Goal: Transaction & Acquisition: Purchase product/service

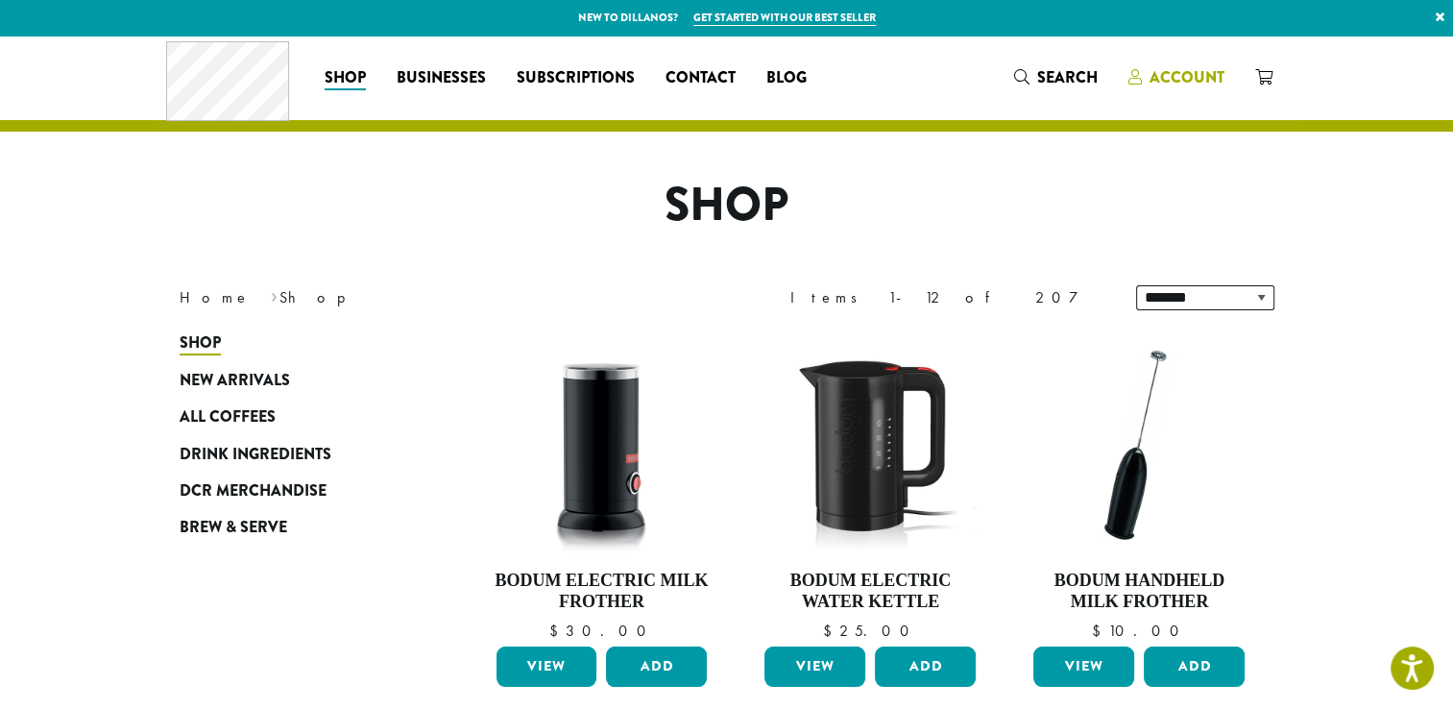
click at [1187, 80] on span "Account" at bounding box center [1186, 77] width 75 height 22
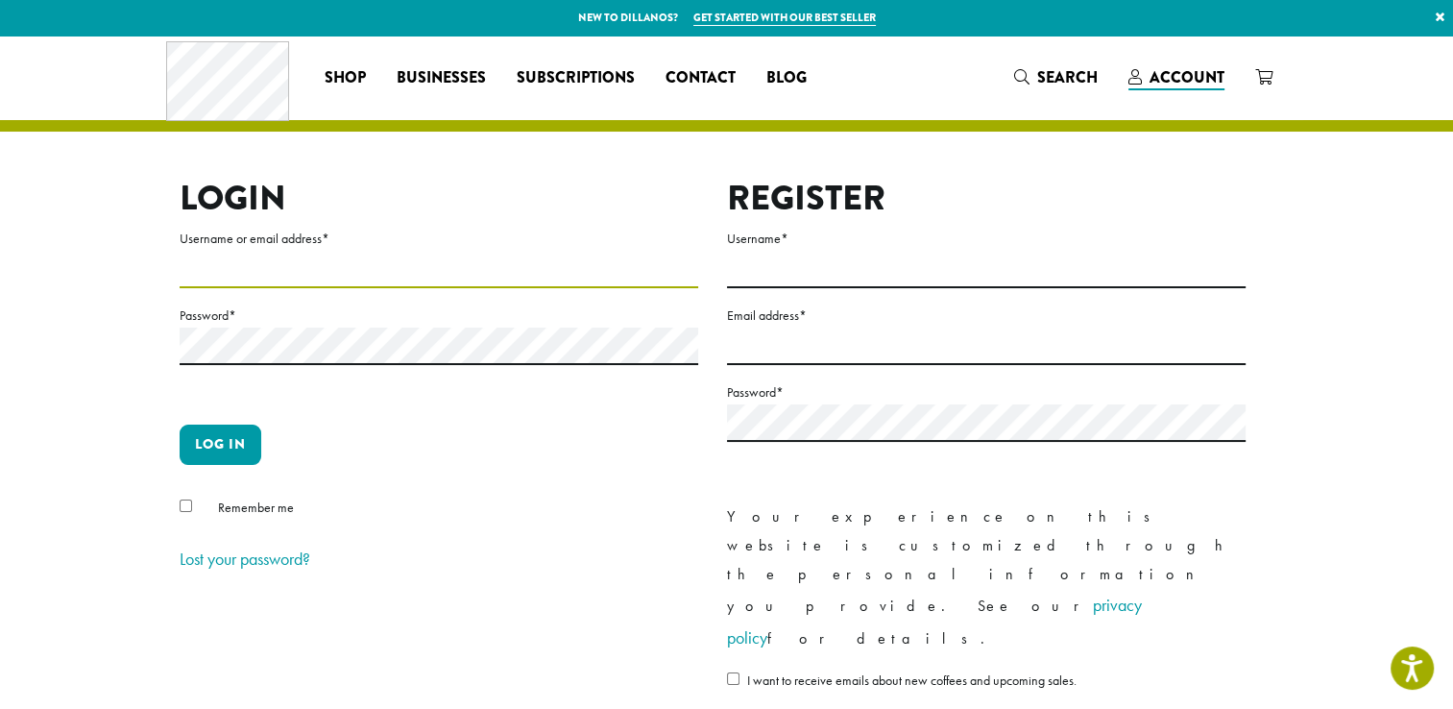
click at [223, 263] on input "Username or email address *" at bounding box center [439, 269] width 519 height 37
type input "**********"
click at [216, 438] on button "Log in" at bounding box center [221, 444] width 82 height 40
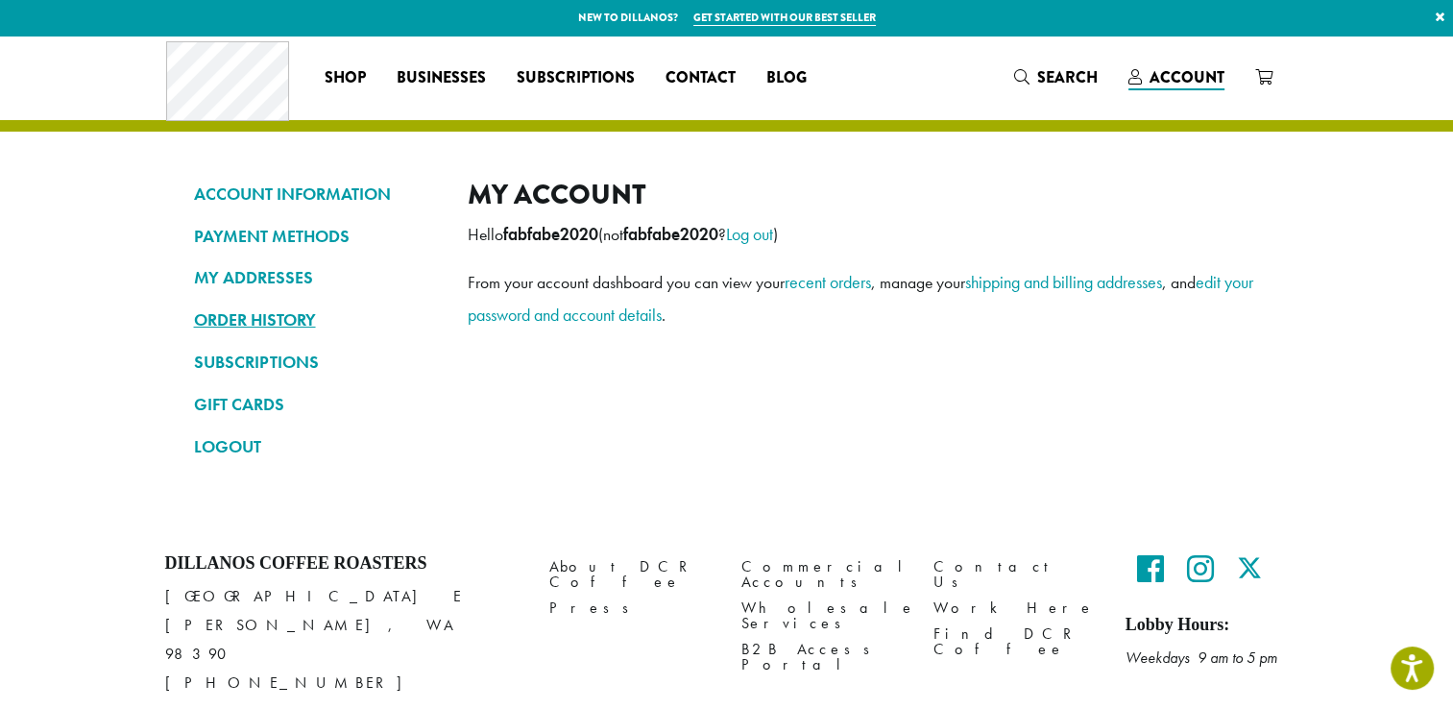
click at [262, 322] on link "ORDER HISTORY" at bounding box center [316, 319] width 245 height 33
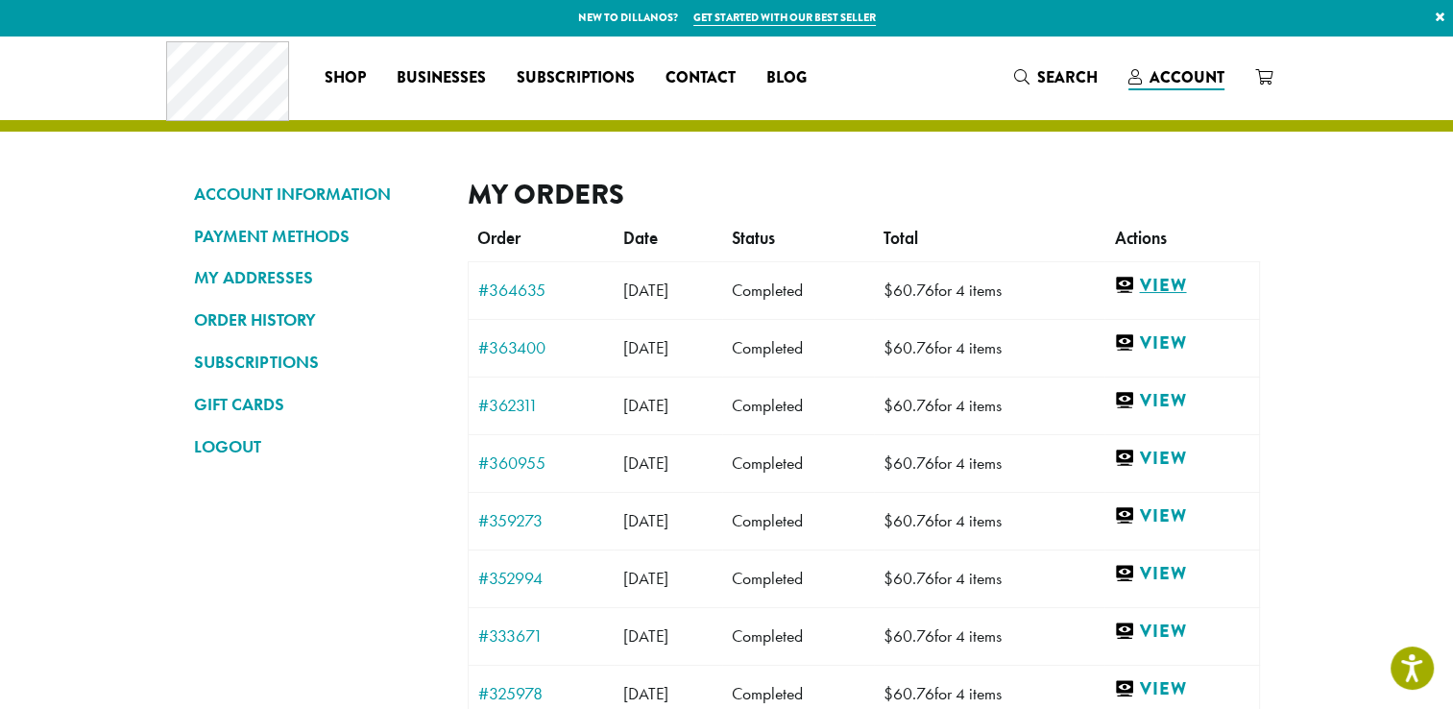
click at [1175, 279] on link "View" at bounding box center [1181, 286] width 134 height 24
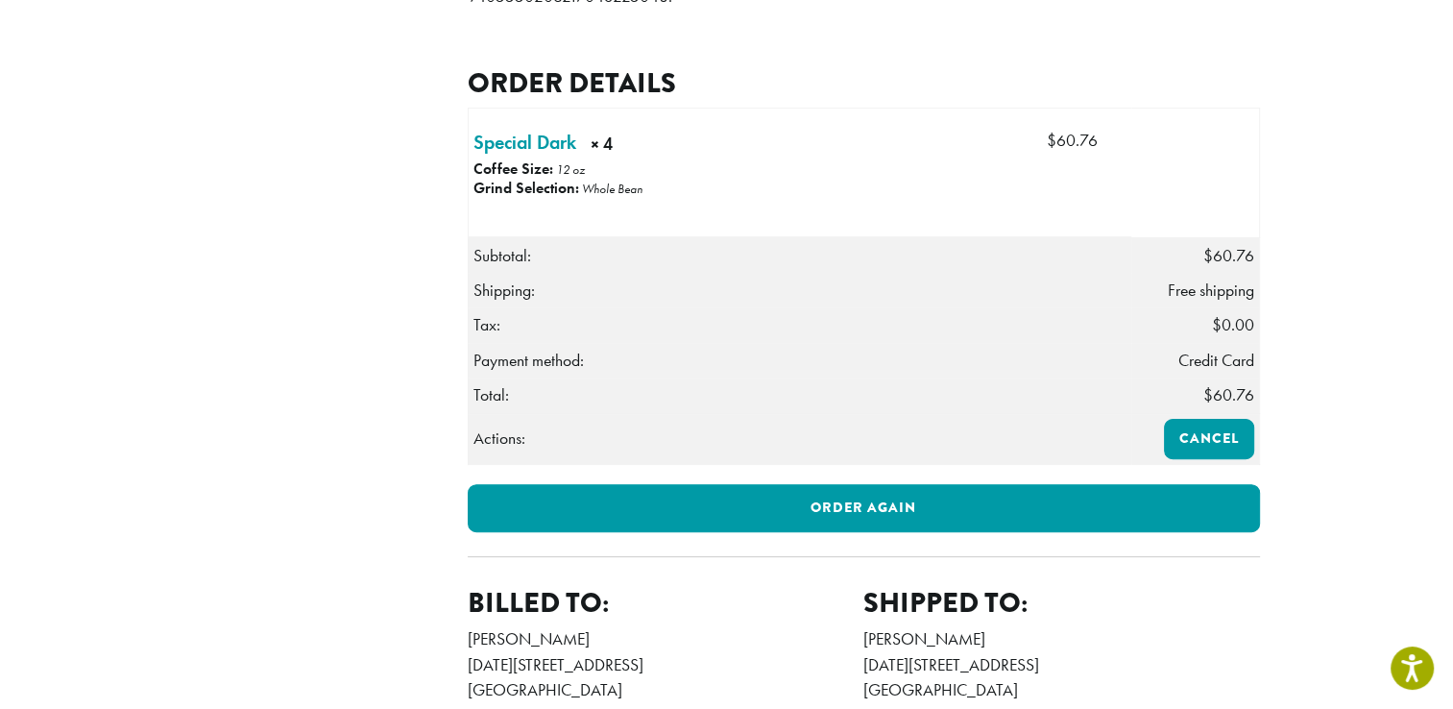
scroll to position [480, 0]
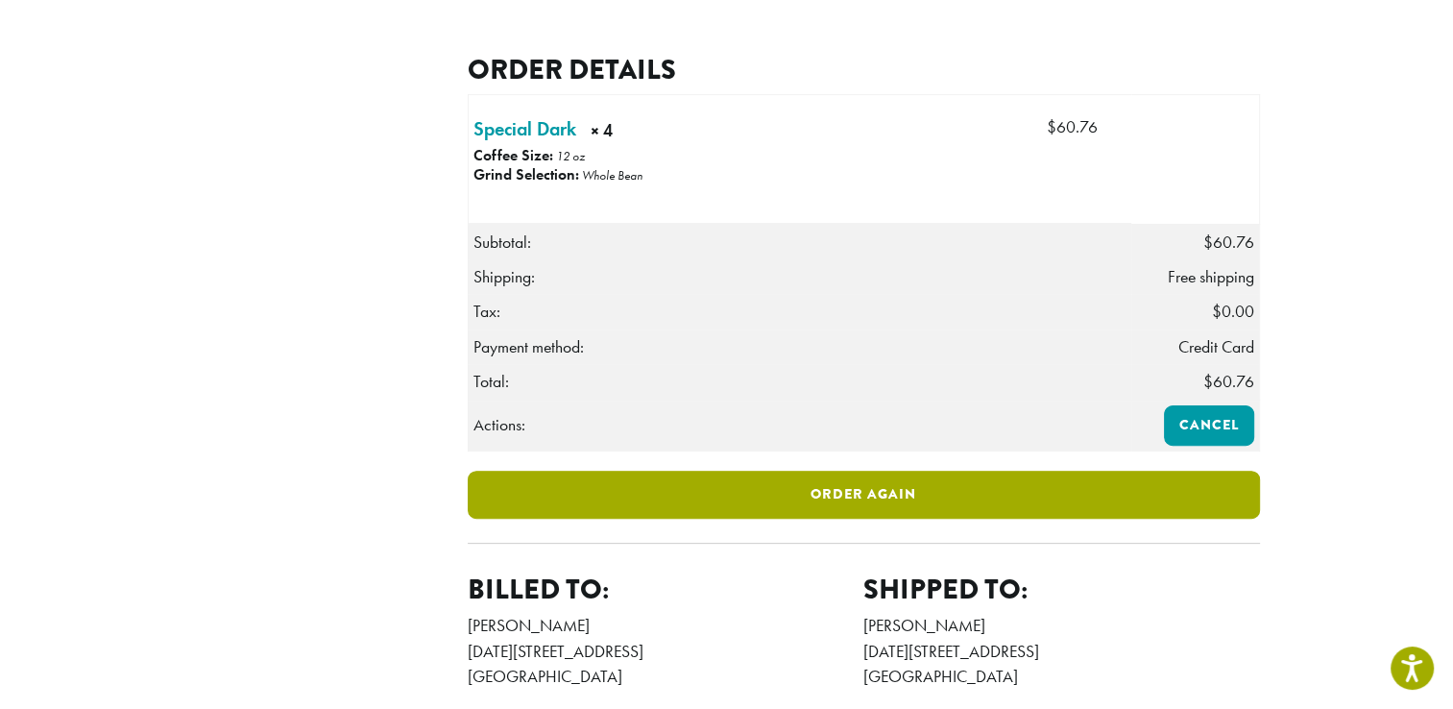
click at [862, 515] on link "Order again" at bounding box center [864, 495] width 792 height 48
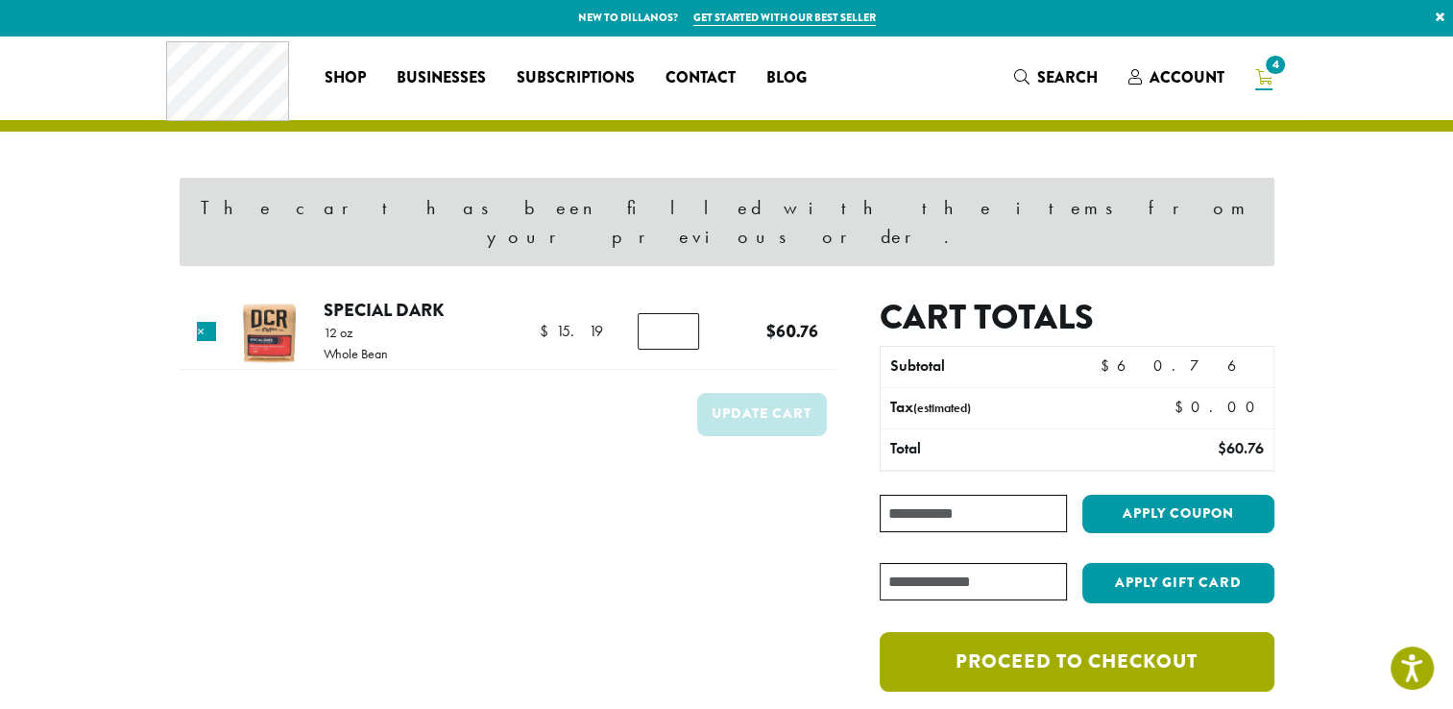
click at [1044, 635] on link "Proceed to checkout" at bounding box center [1077, 662] width 394 height 60
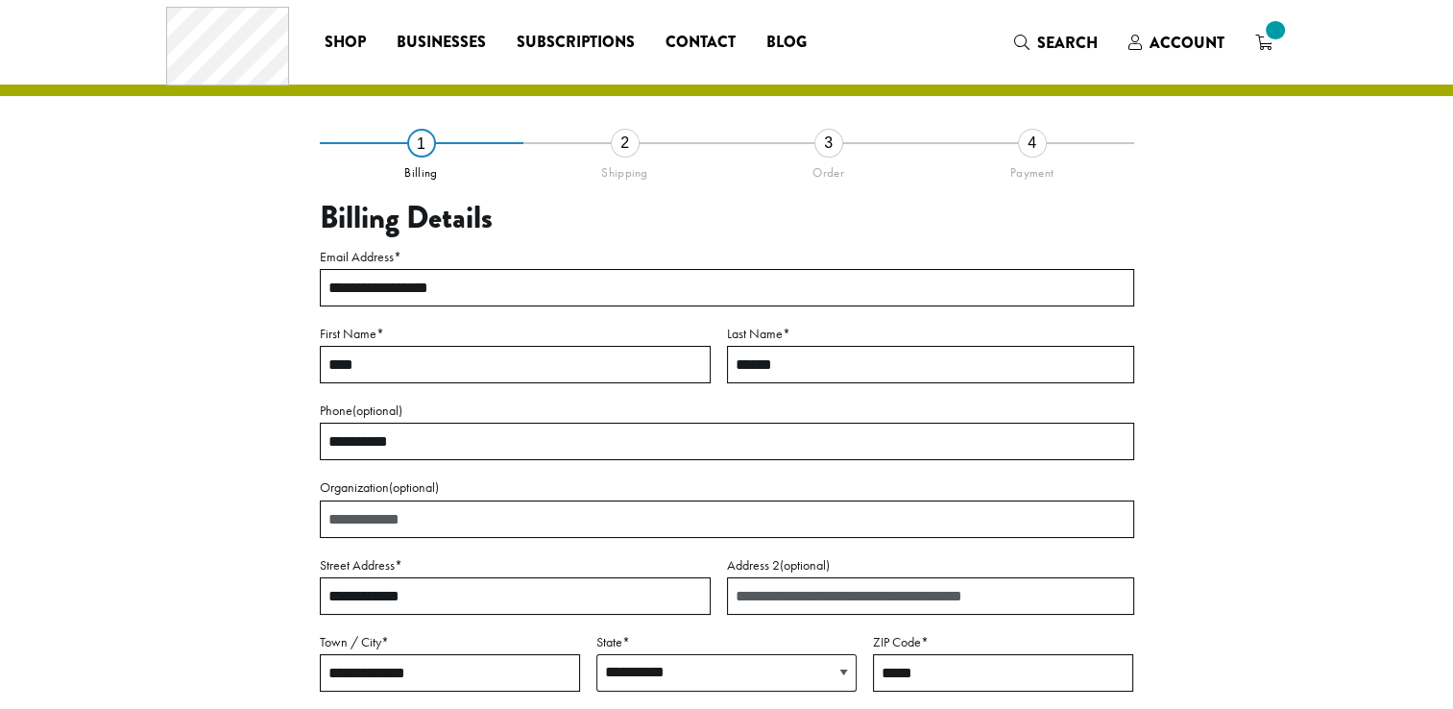
select select "**"
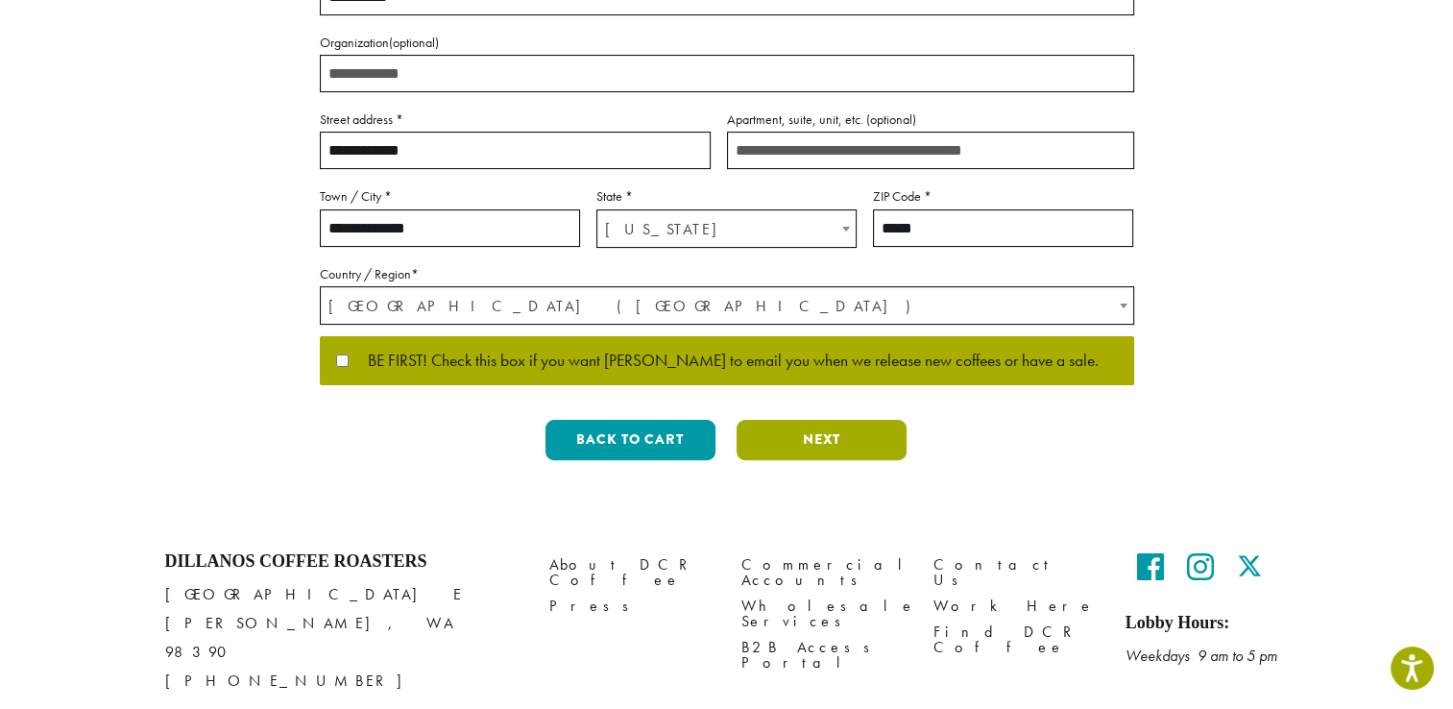
click at [819, 436] on button "Next" at bounding box center [822, 440] width 170 height 40
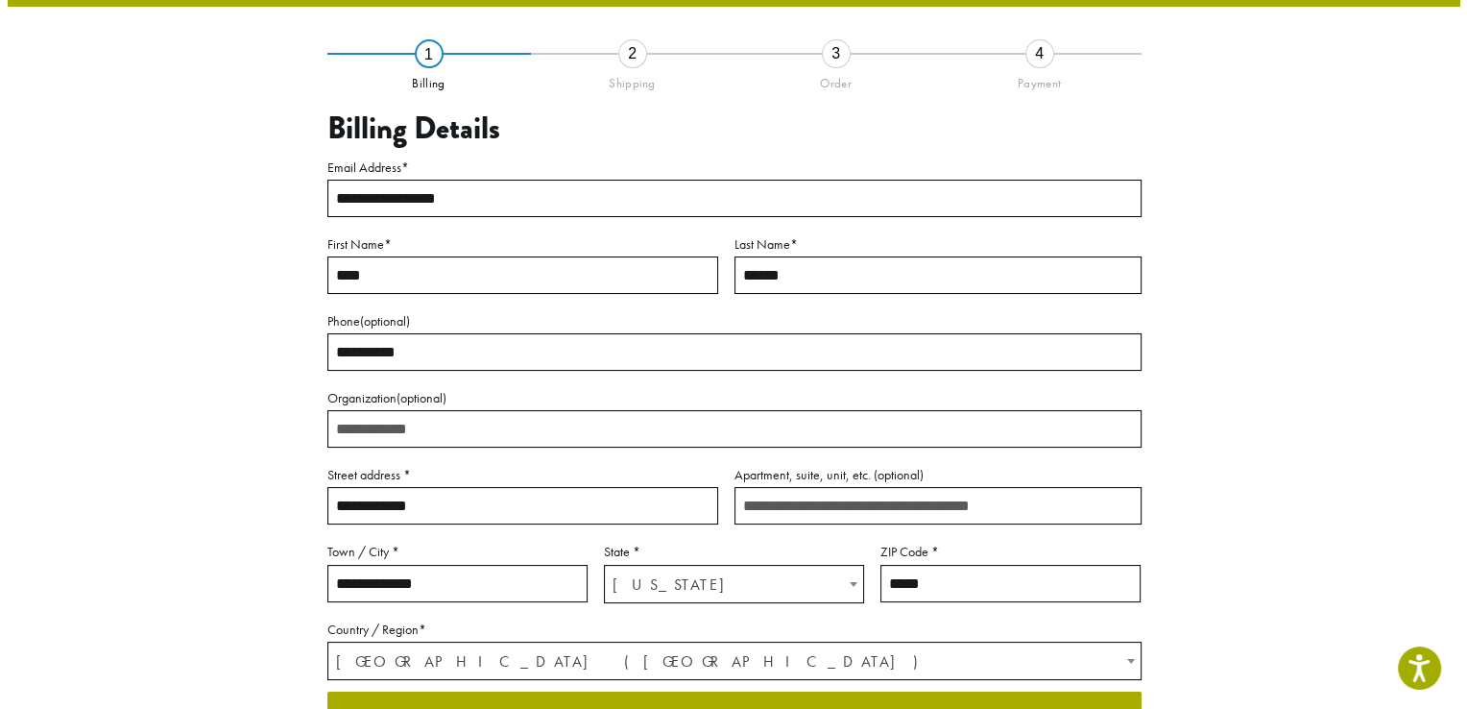
scroll to position [100, 0]
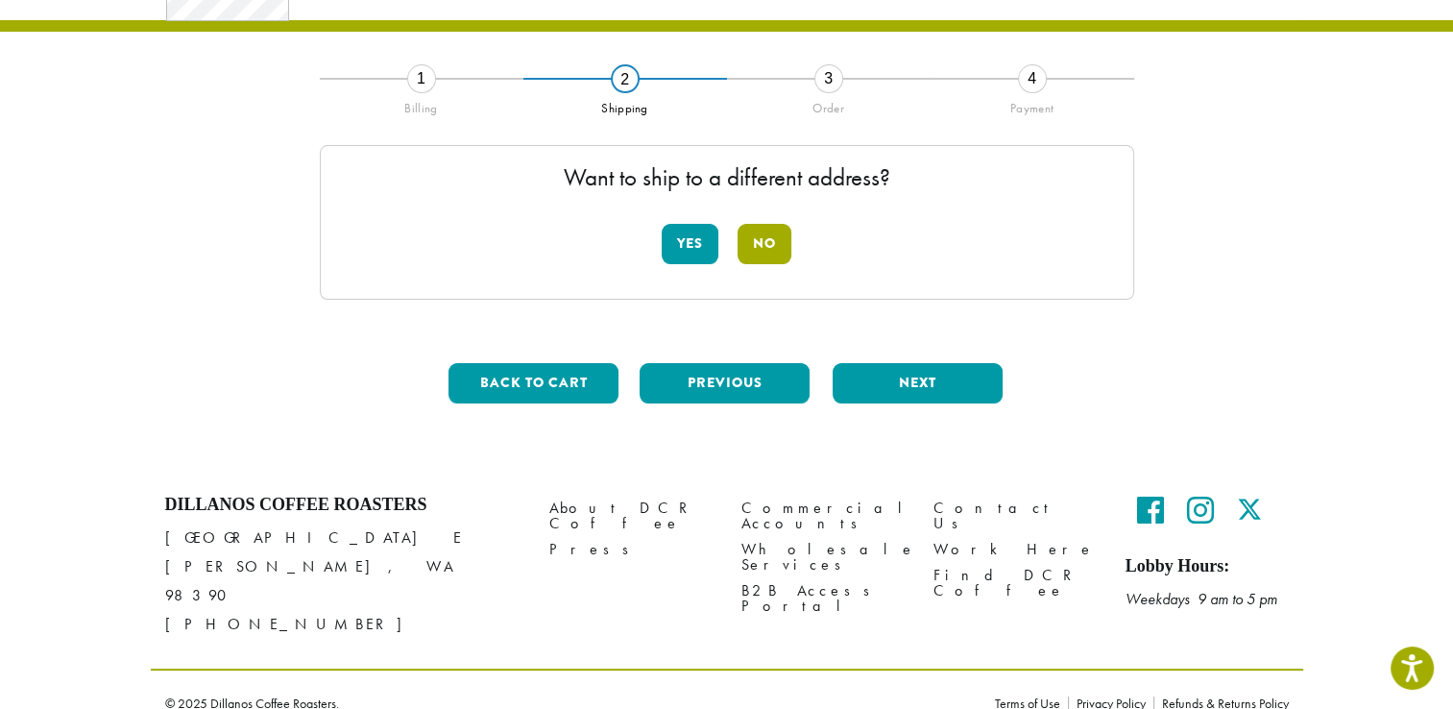
click at [773, 241] on button "No" at bounding box center [764, 244] width 54 height 40
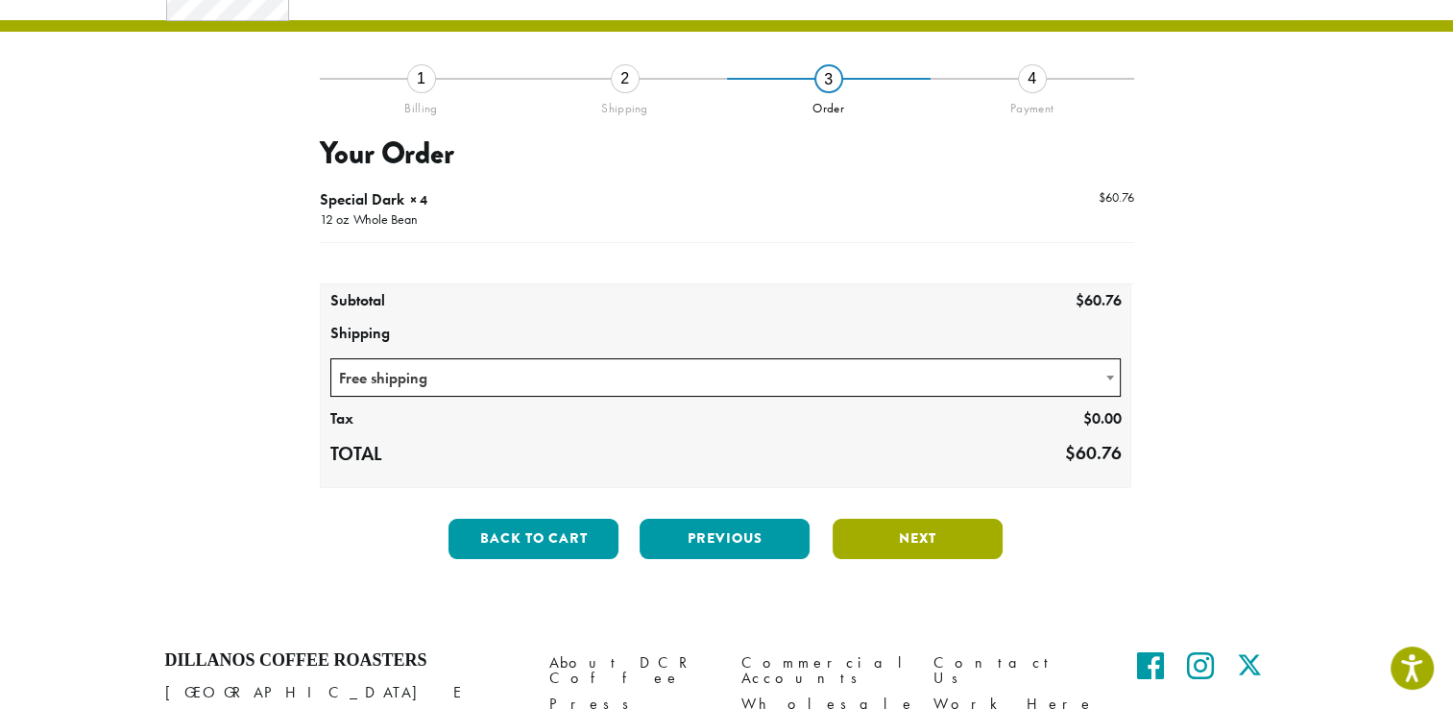
click at [914, 532] on button "Next" at bounding box center [918, 539] width 170 height 40
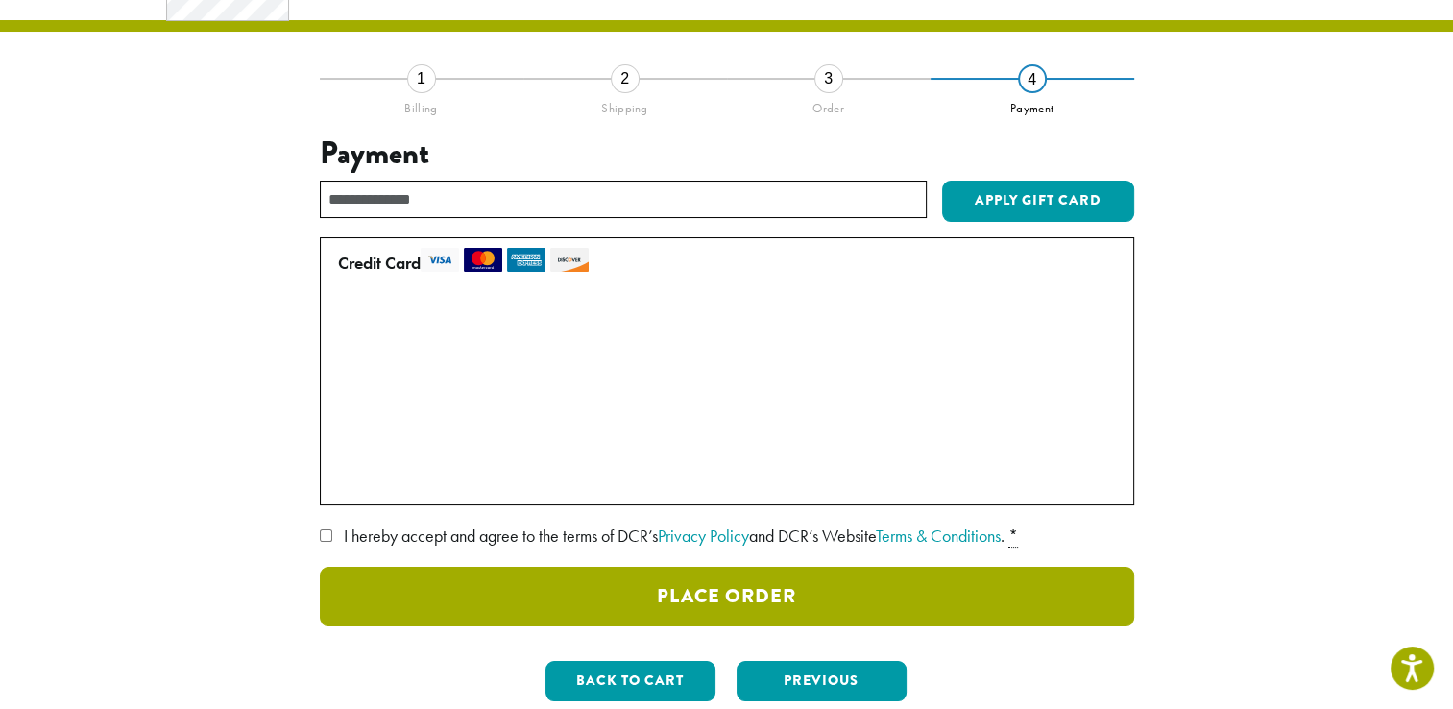
click at [703, 588] on button "Place Order" at bounding box center [727, 597] width 814 height 60
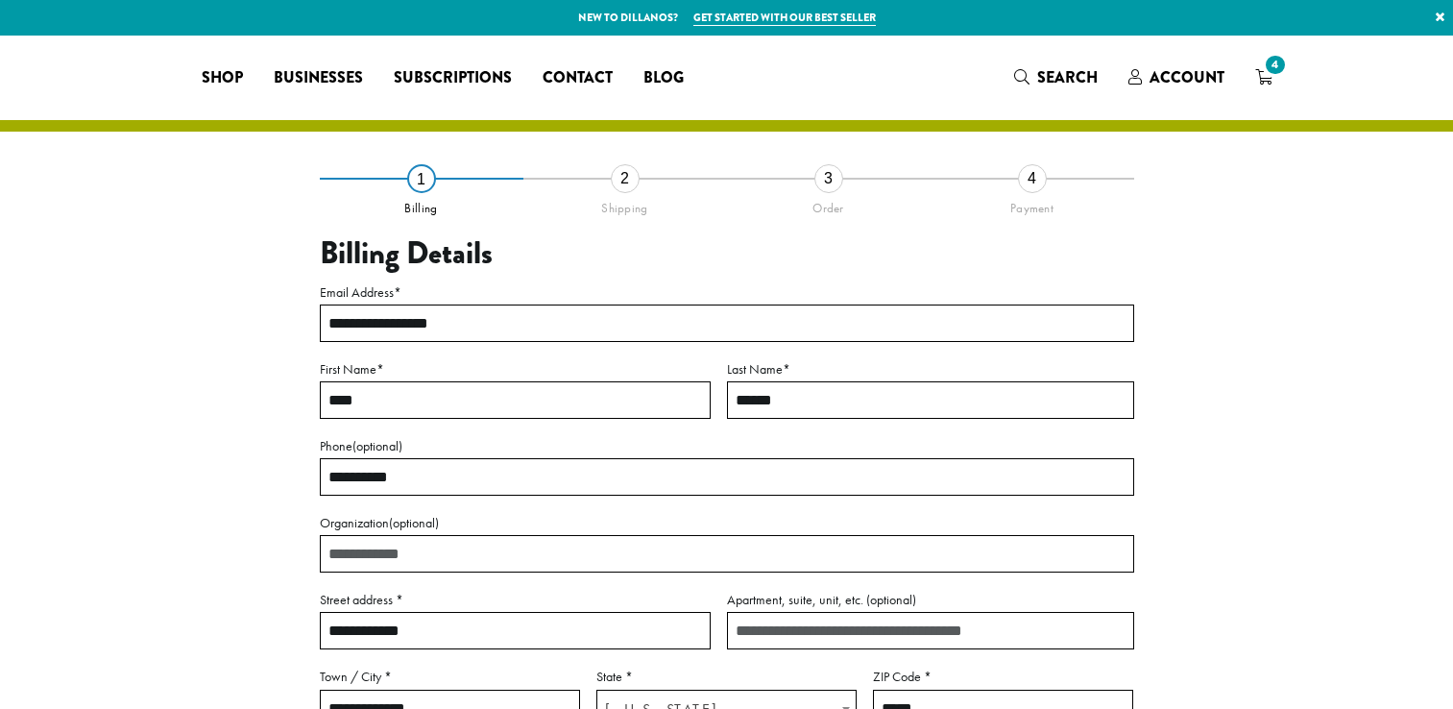
select select "**"
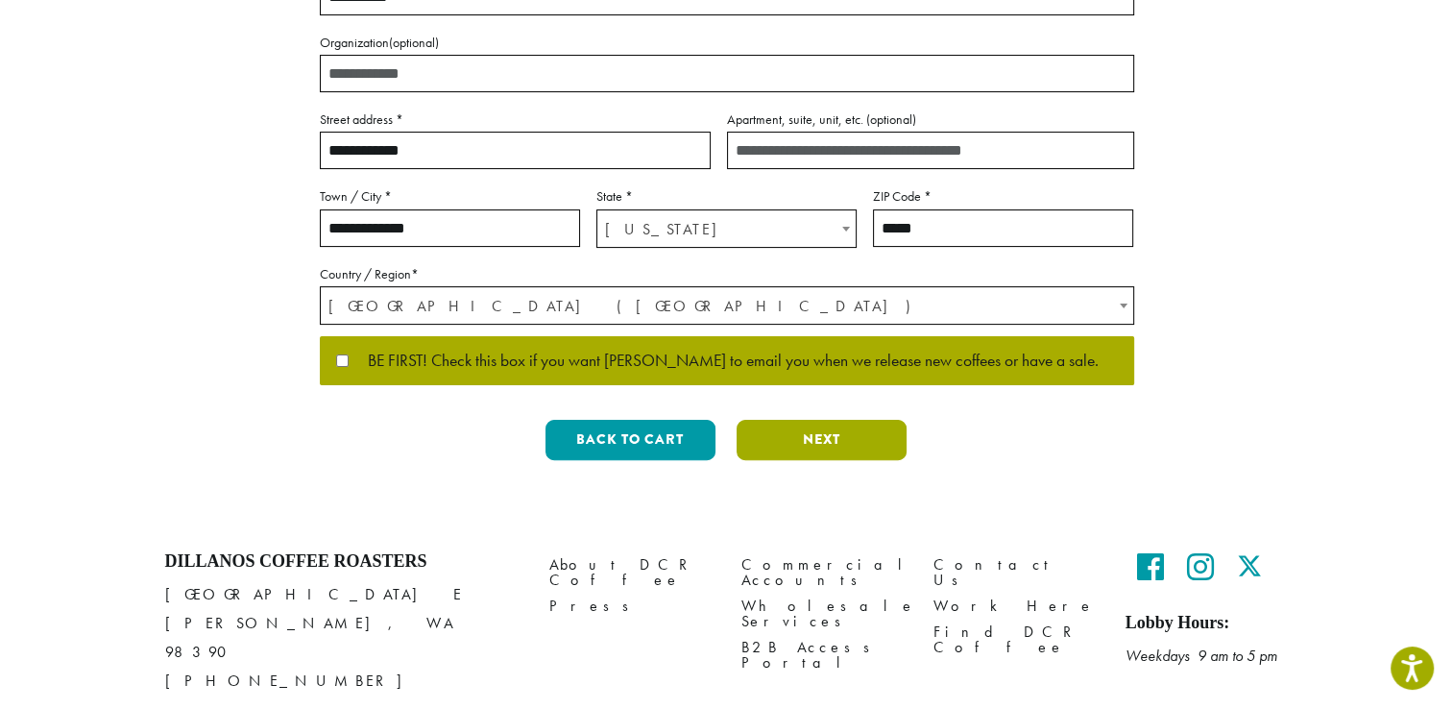
click at [809, 440] on button "Next" at bounding box center [822, 440] width 170 height 40
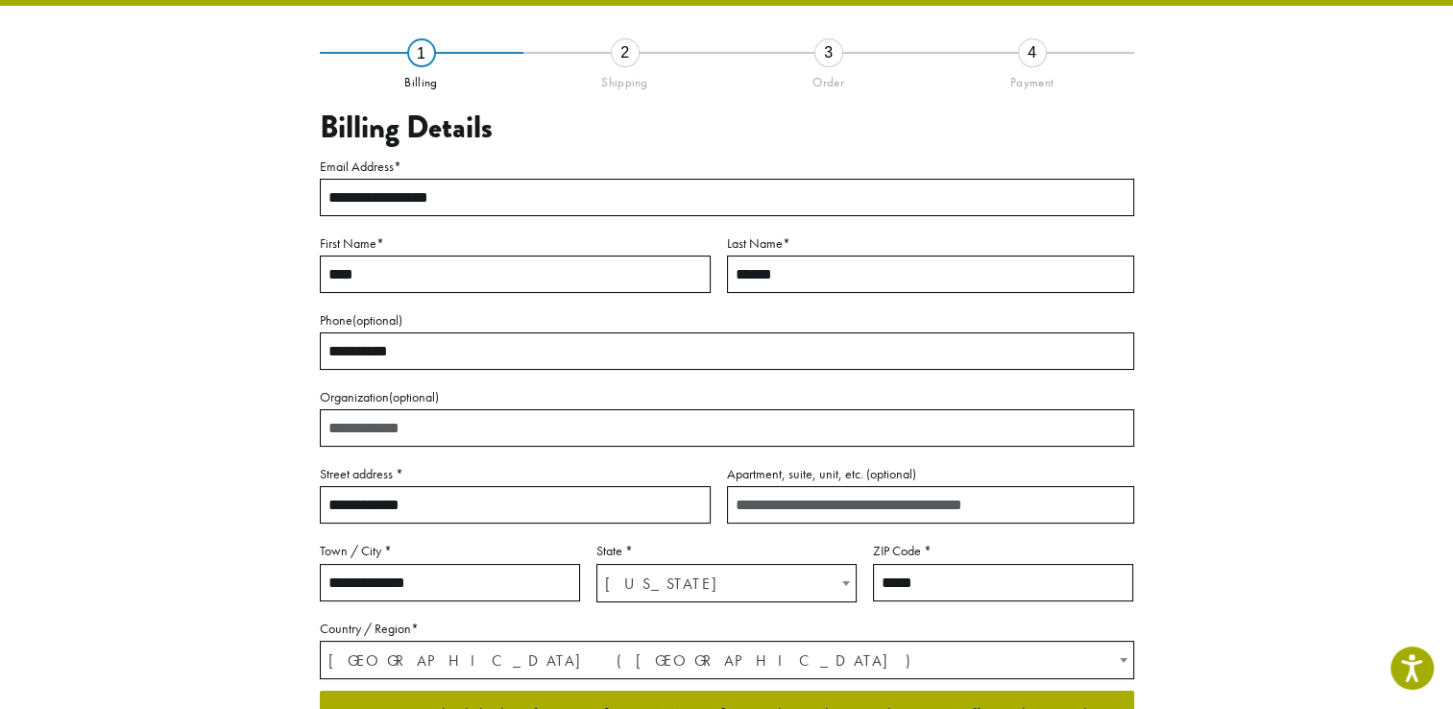
scroll to position [100, 0]
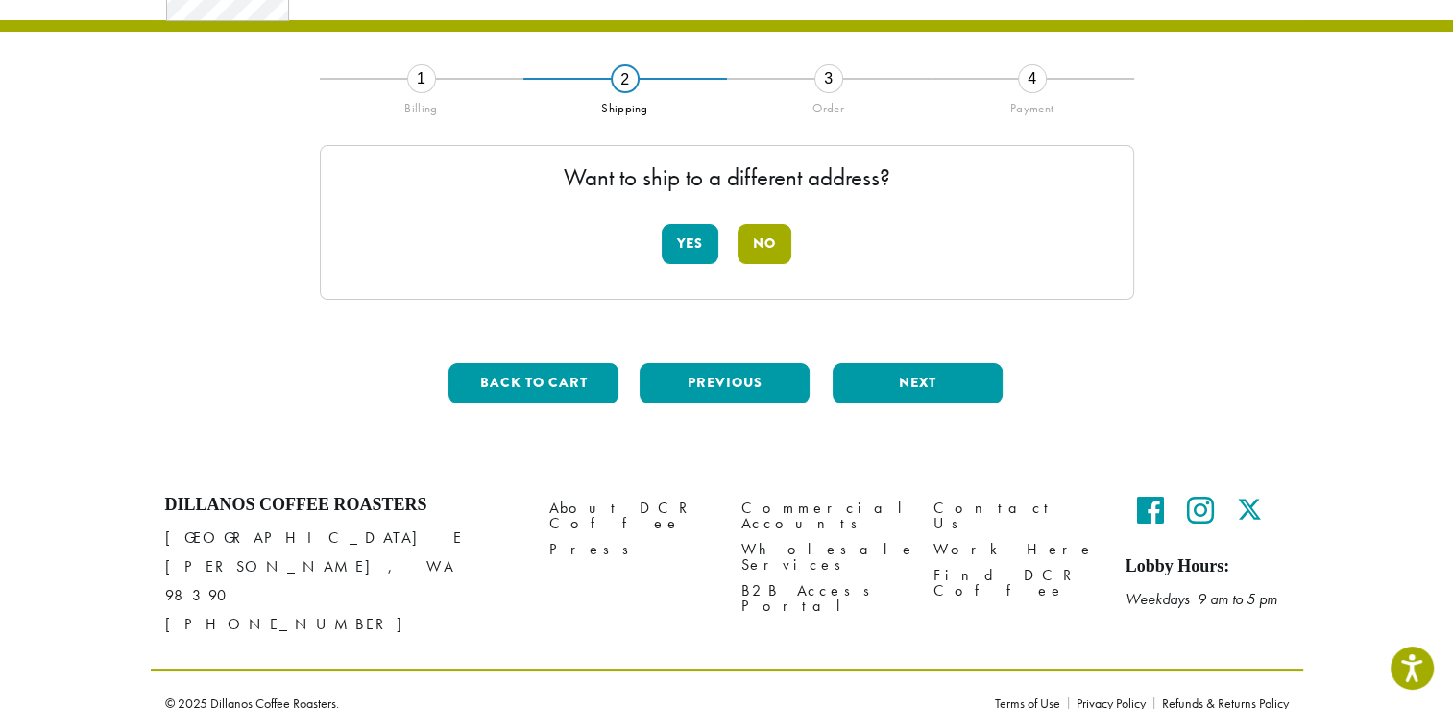
click at [773, 245] on button "No" at bounding box center [764, 244] width 54 height 40
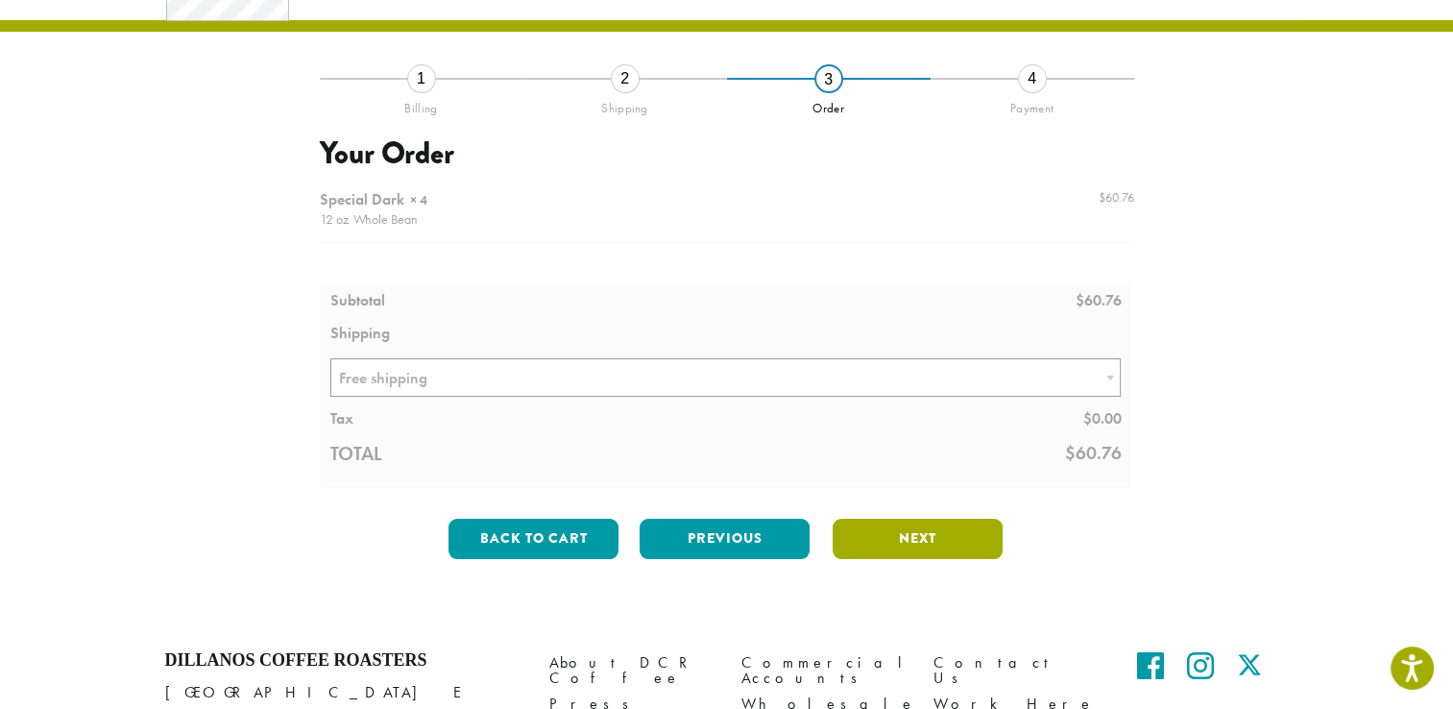
click at [922, 533] on button "Next" at bounding box center [918, 539] width 170 height 40
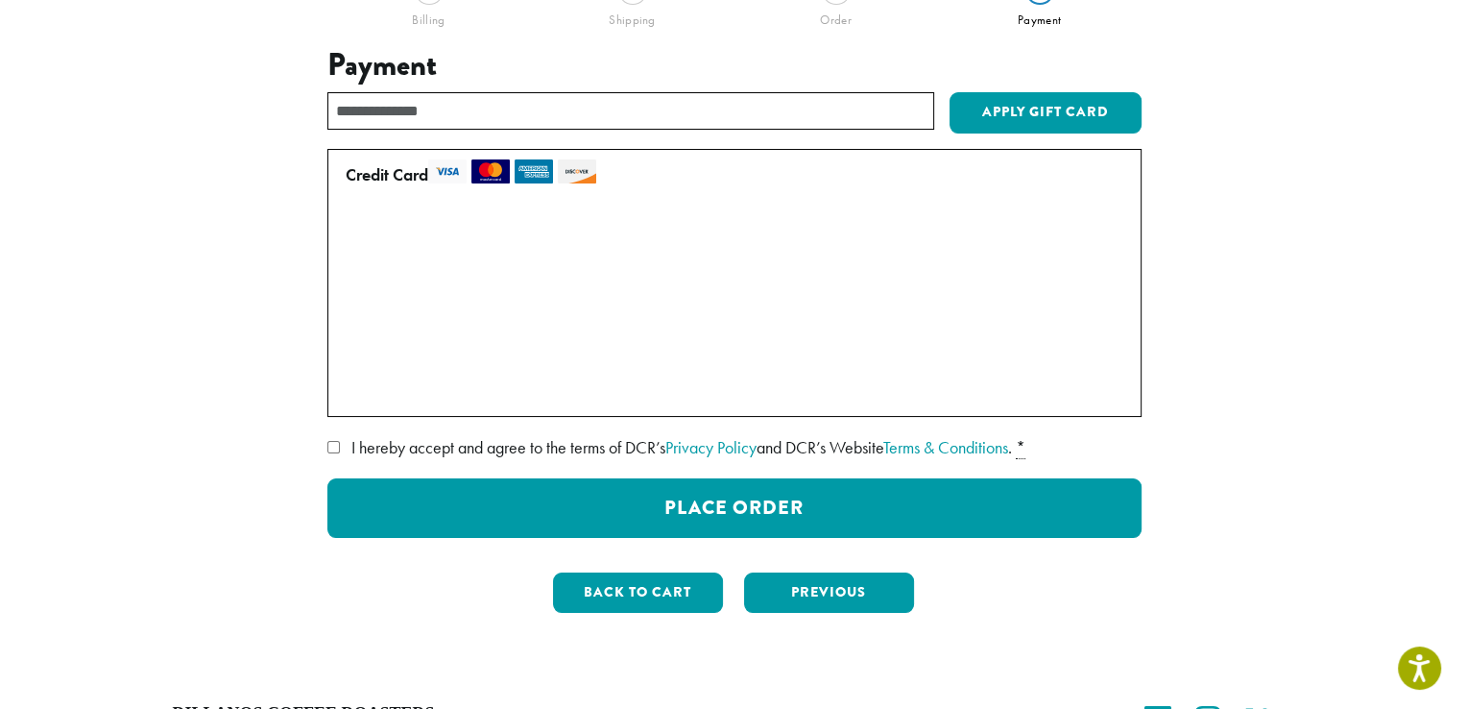
scroll to position [292, 0]
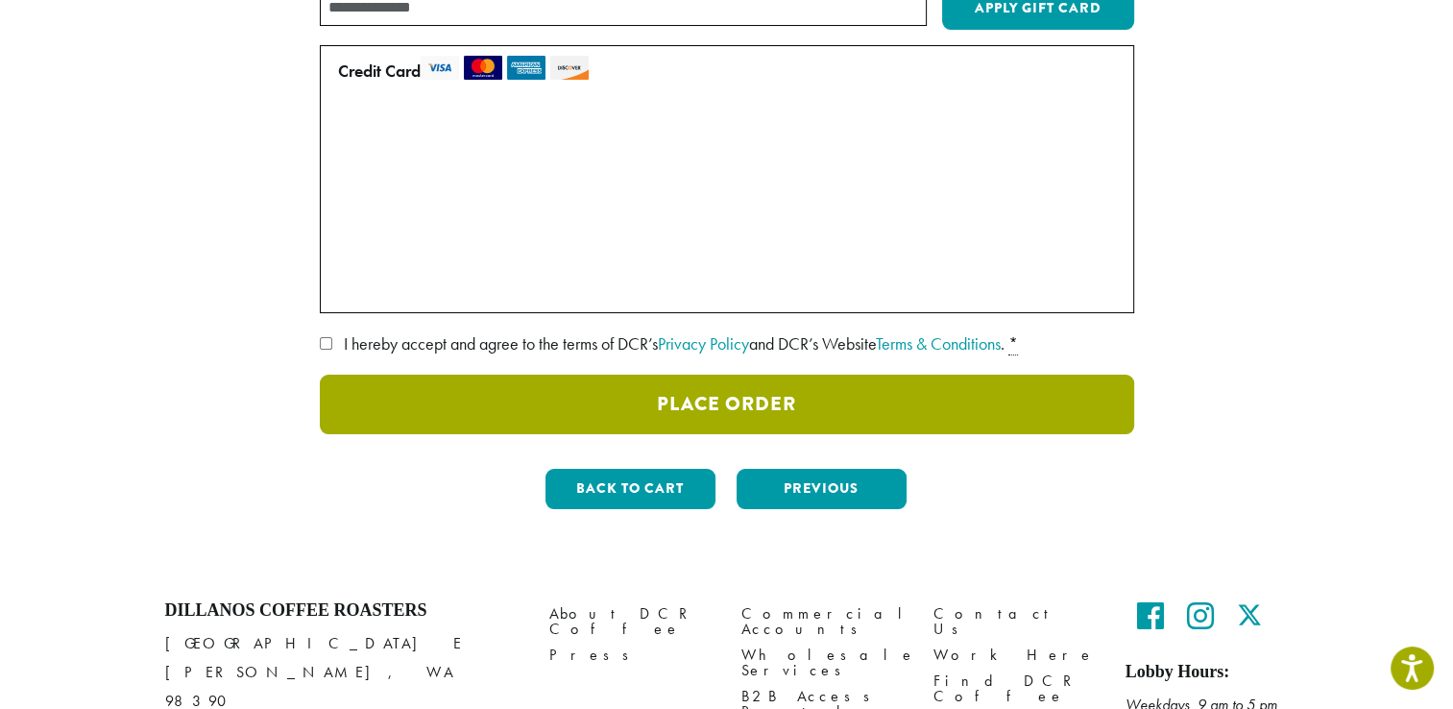
click at [709, 405] on button "Place Order" at bounding box center [727, 404] width 814 height 60
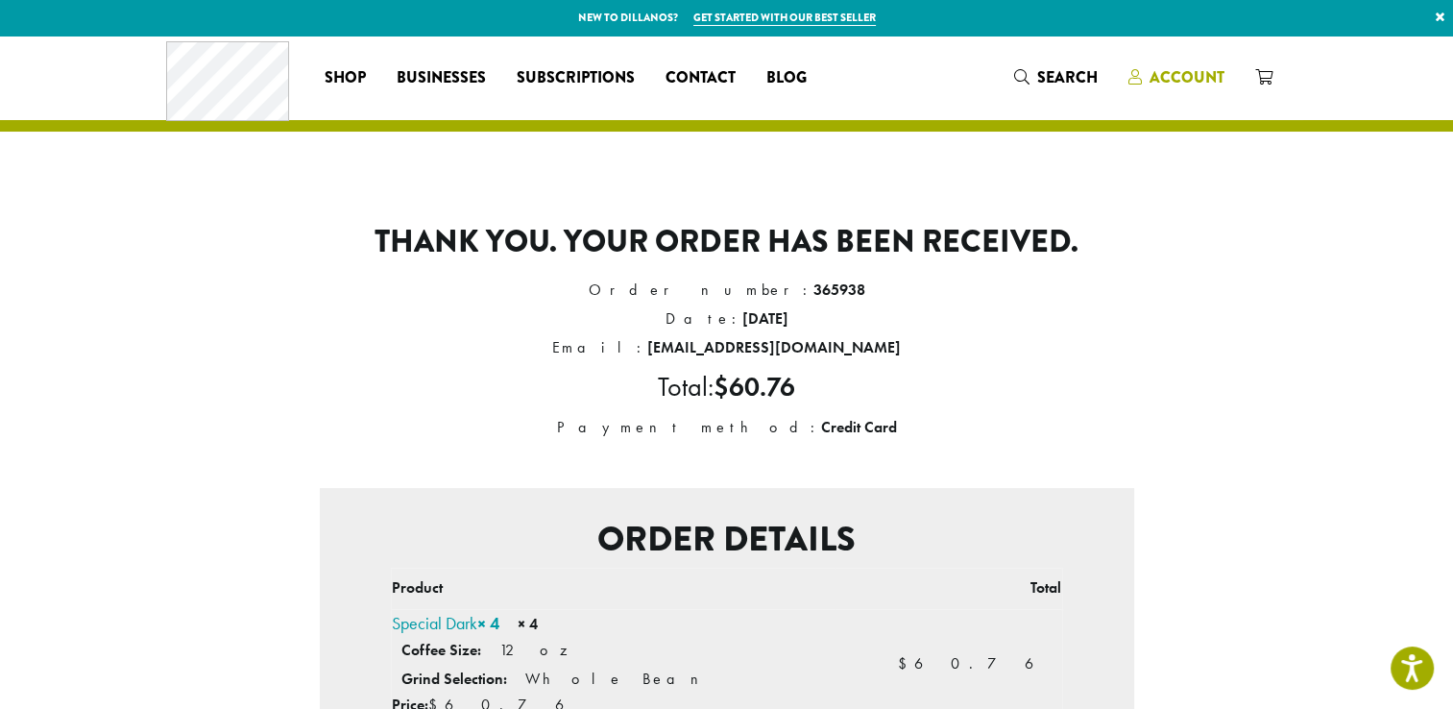
click at [1177, 75] on span "Account" at bounding box center [1186, 77] width 75 height 22
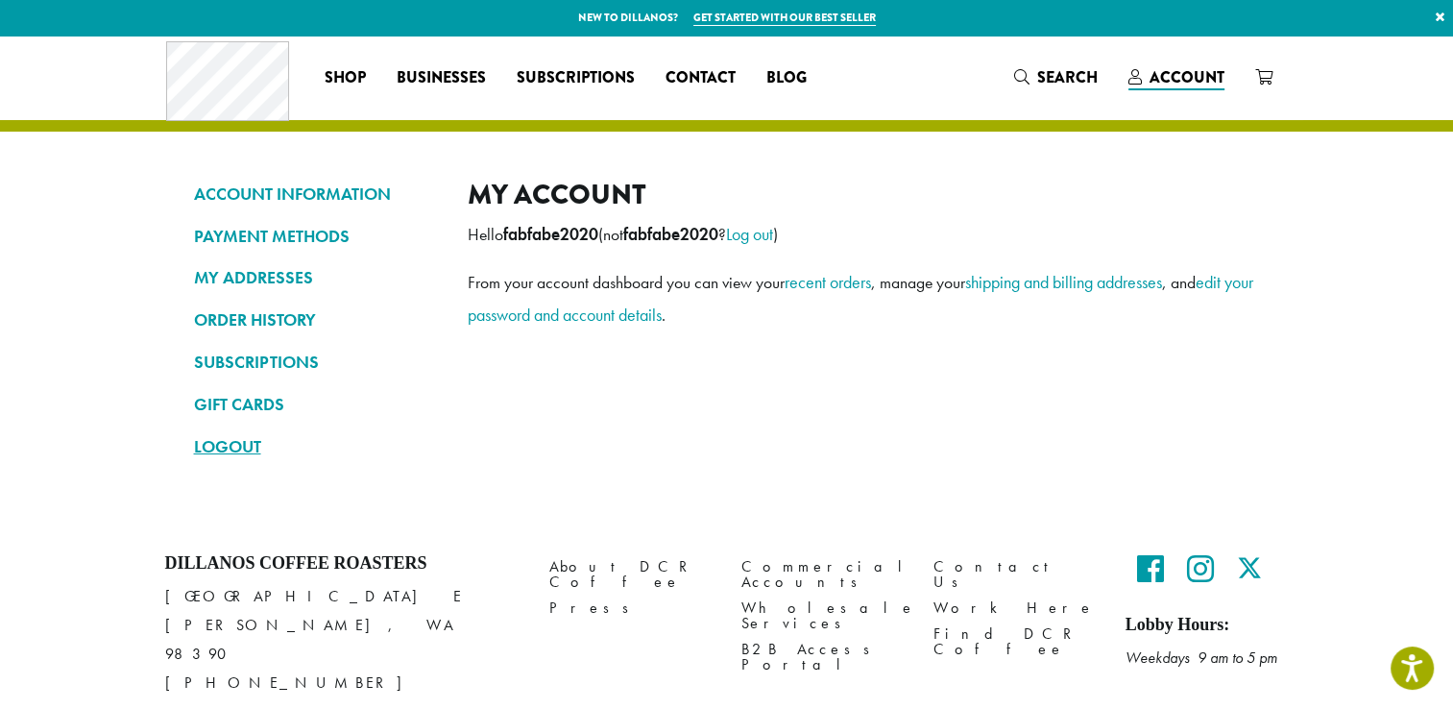
click at [229, 447] on link "LOGOUT" at bounding box center [316, 446] width 245 height 33
